Goal: Information Seeking & Learning: Check status

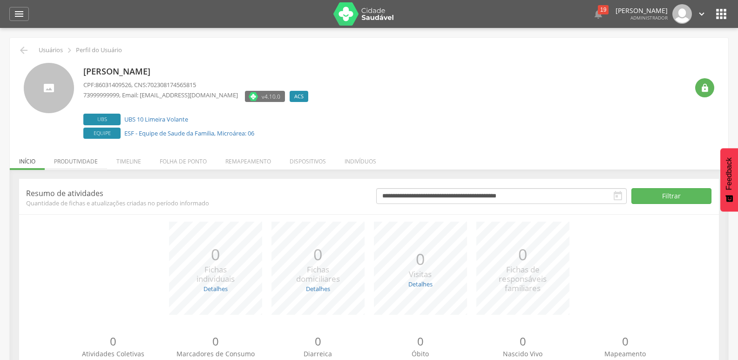
click at [85, 162] on li "Produtividade" at bounding box center [76, 159] width 62 height 22
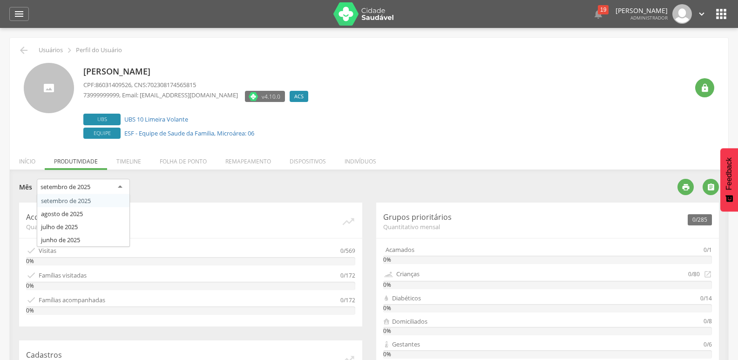
click at [124, 189] on div "setembro de 2025" at bounding box center [83, 187] width 93 height 17
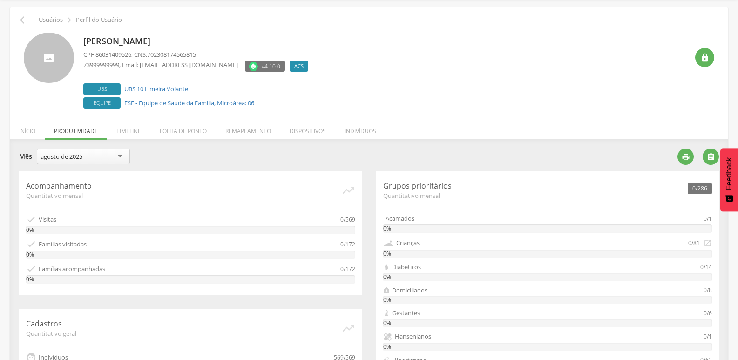
scroll to position [93, 0]
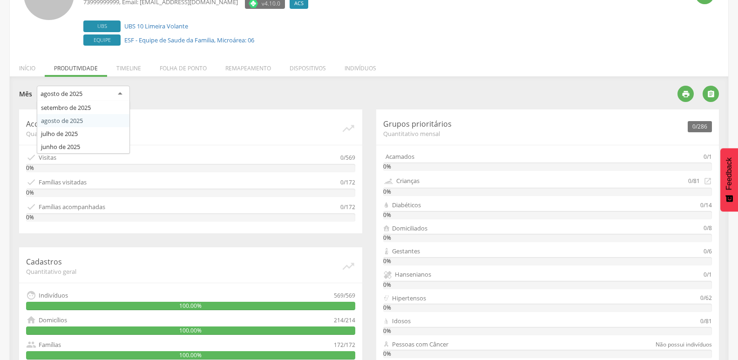
click at [108, 94] on div "agosto de 2025" at bounding box center [83, 94] width 93 height 17
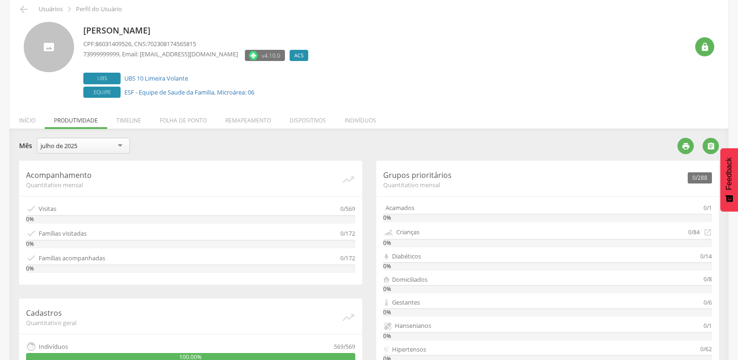
scroll to position [0, 0]
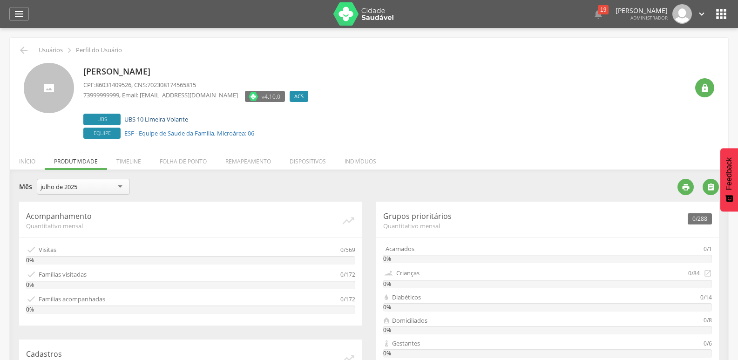
click at [165, 122] on link "UBS 10 Limeira Volante" at bounding box center [156, 119] width 64 height 8
type input "**********"
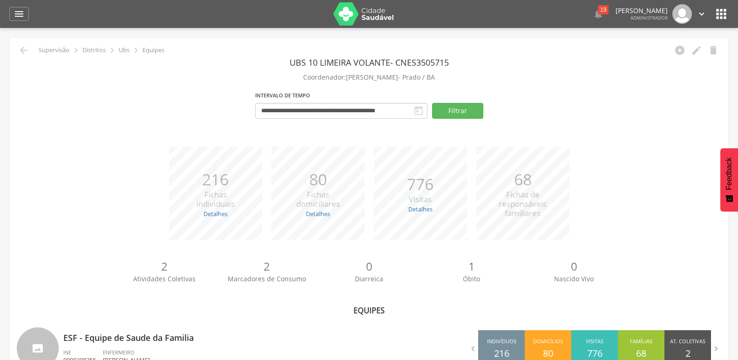
scroll to position [79, 0]
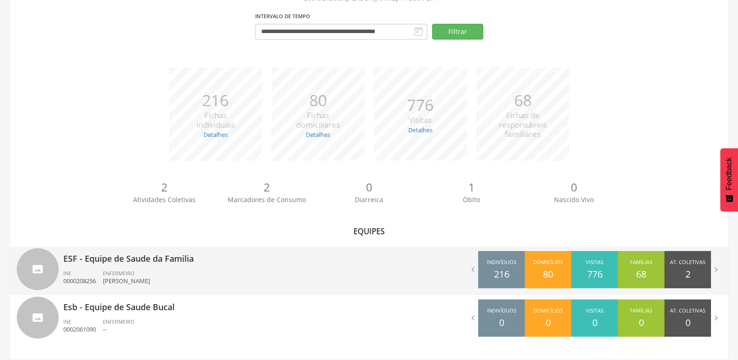
click at [197, 264] on p "ESF - Equipe de Saude da Familia" at bounding box center [212, 255] width 299 height 19
type input "**********"
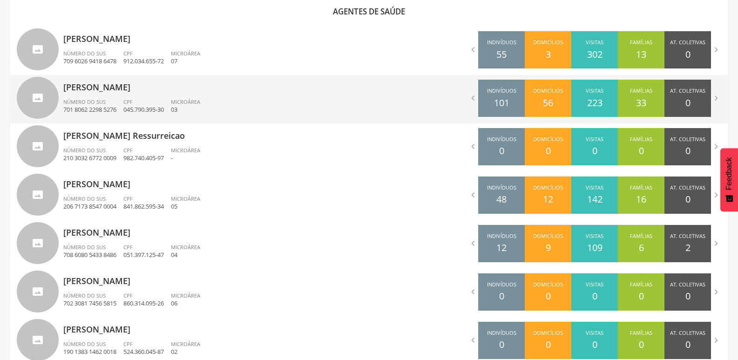
scroll to position [386, 0]
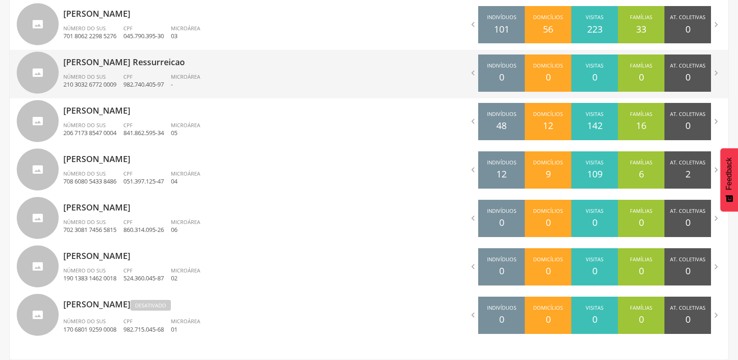
click at [175, 66] on p "[PERSON_NAME] Ressurreicao" at bounding box center [212, 59] width 299 height 19
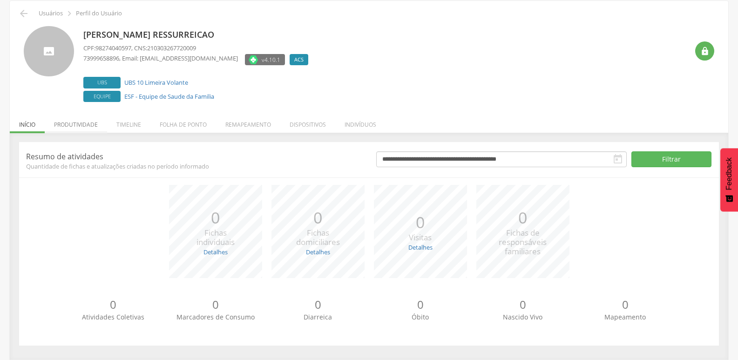
click at [82, 136] on div "**********" at bounding box center [369, 246] width 719 height 227
click at [83, 128] on li "Produtividade" at bounding box center [76, 122] width 62 height 22
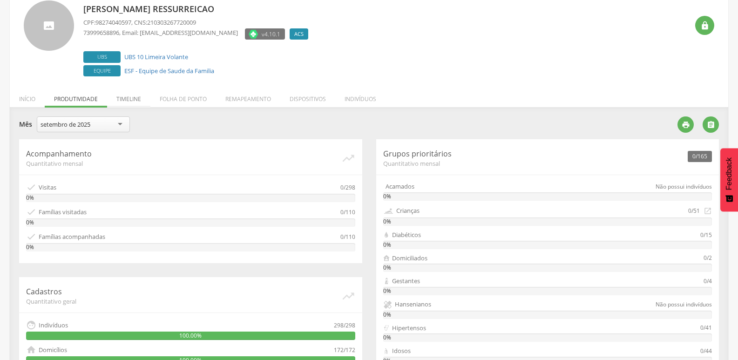
scroll to position [61, 0]
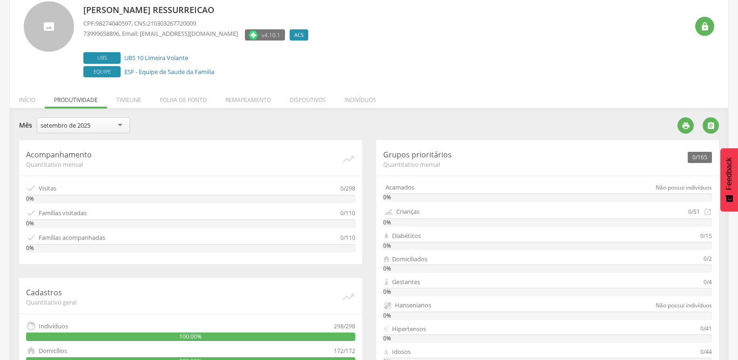
click at [114, 122] on div "setembro de 2025" at bounding box center [83, 125] width 93 height 16
